Goal: Information Seeking & Learning: Learn about a topic

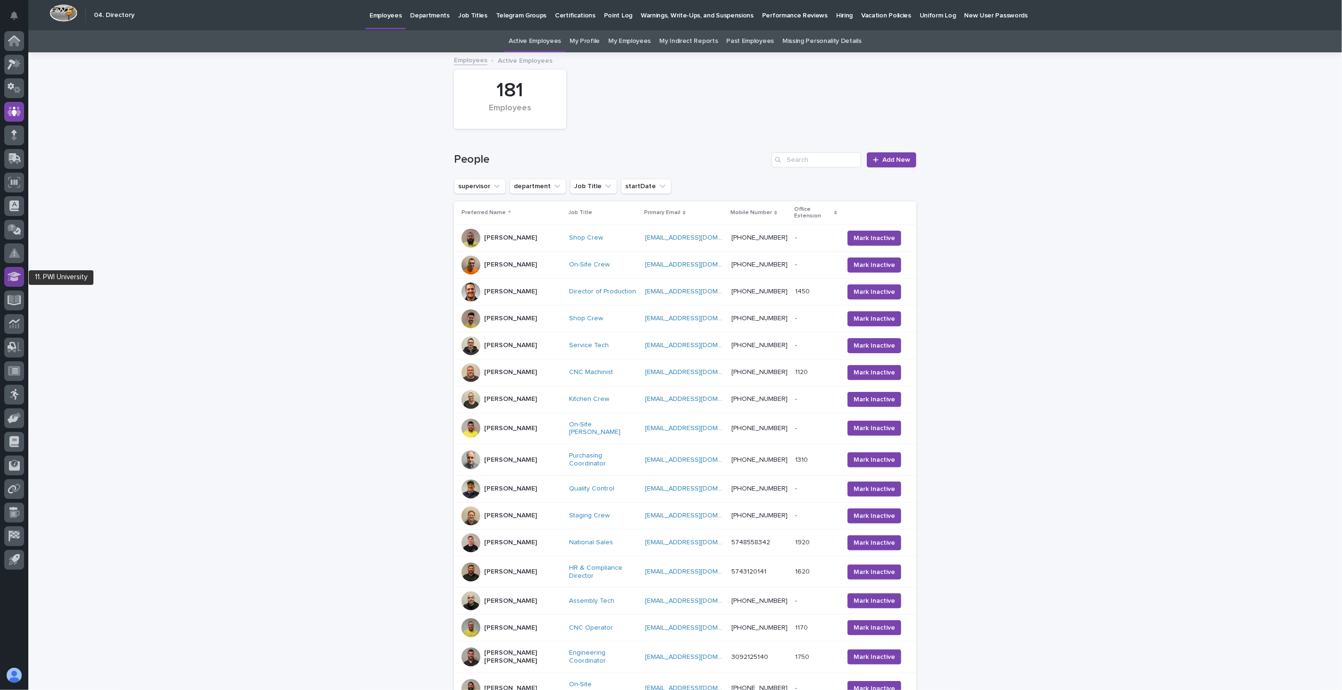
click at [10, 275] on icon at bounding box center [15, 276] width 14 height 9
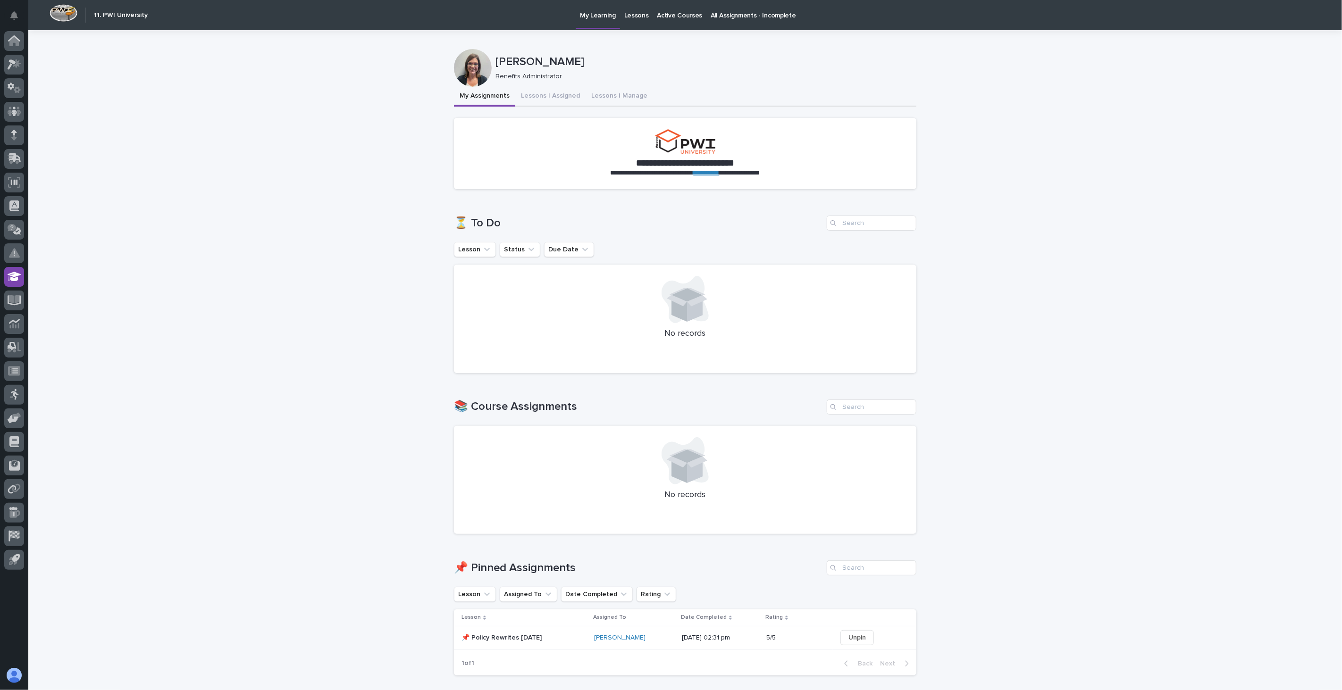
click at [633, 15] on p "Lessons" at bounding box center [636, 10] width 25 height 20
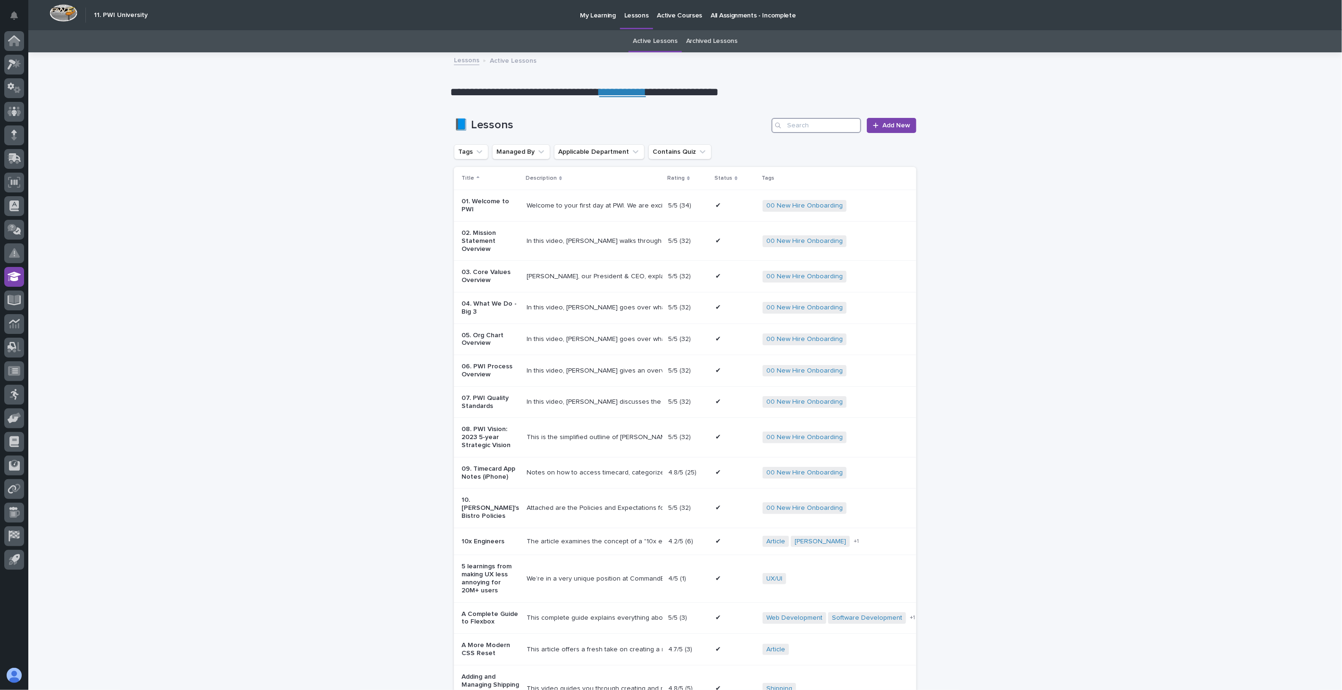
click at [814, 125] on input "Search" at bounding box center [816, 125] width 90 height 15
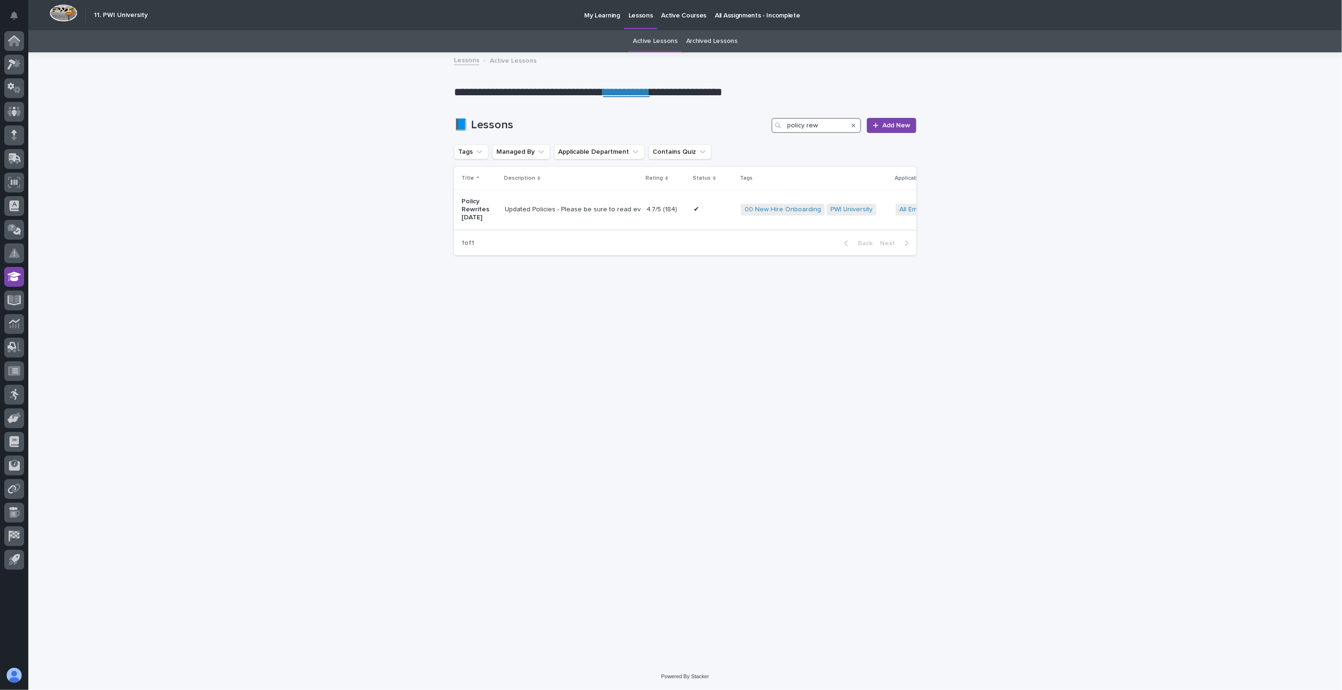
type input "policy rew"
click at [535, 224] on td "Updated Policies - Please be sure to read everything. If you have any questions…" at bounding box center [572, 209] width 142 height 39
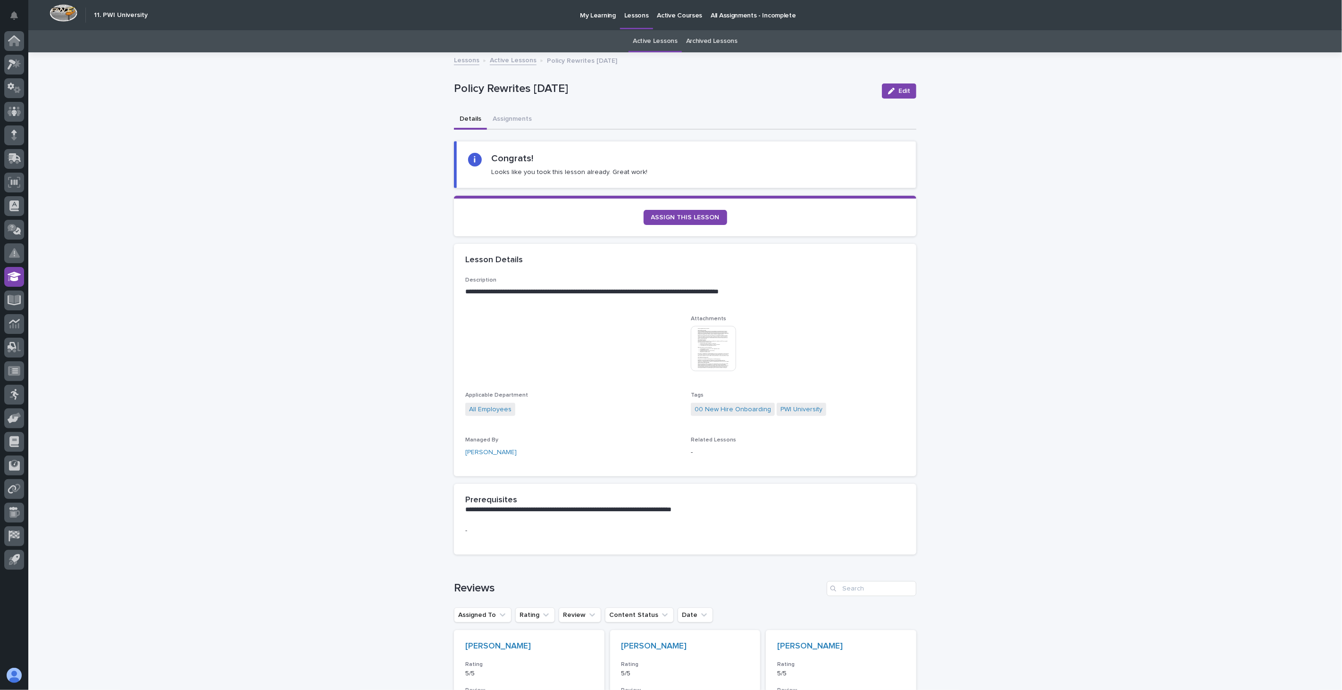
click at [684, 340] on div "**********" at bounding box center [685, 371] width 440 height 188
click at [697, 342] on img at bounding box center [713, 348] width 45 height 45
